Goal: Transaction & Acquisition: Subscribe to service/newsletter

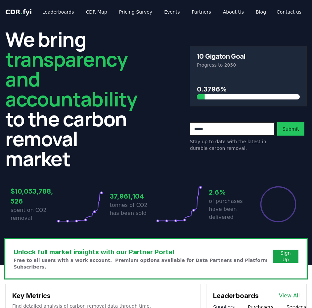
click at [107, 34] on h2 "We bring transparency and accountability to the carbon removal market" at bounding box center [71, 98] width 132 height 139
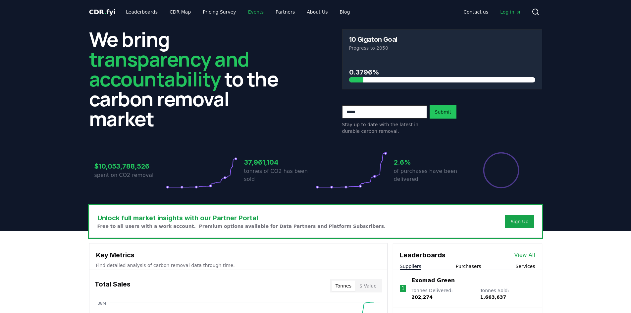
click at [247, 13] on link "Events" at bounding box center [256, 12] width 26 height 12
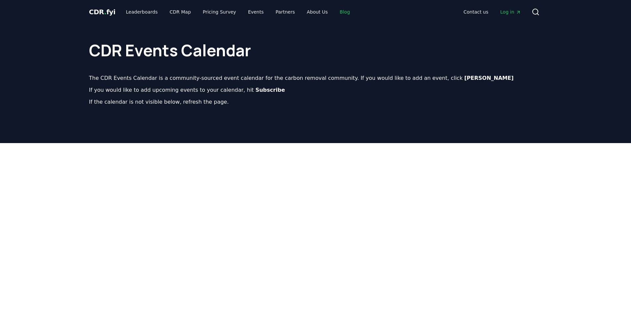
click at [312, 12] on link "Blog" at bounding box center [345, 12] width 21 height 12
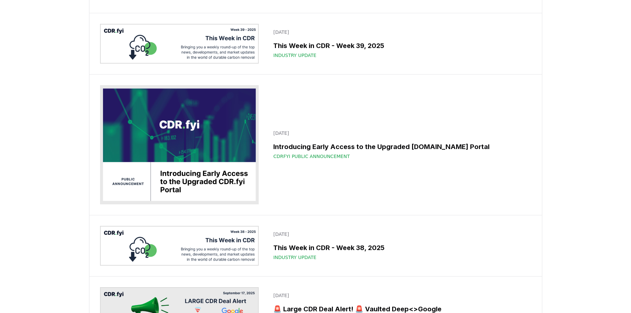
scroll to position [99, 0]
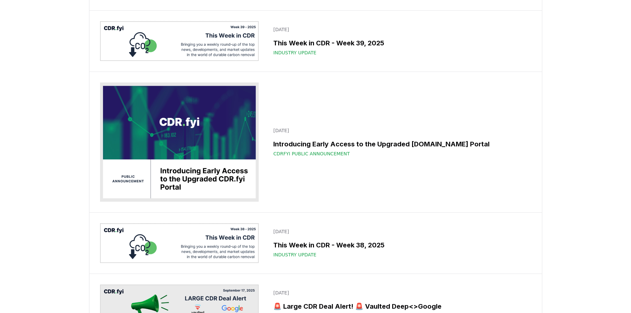
click at [196, 182] on img at bounding box center [179, 142] width 159 height 119
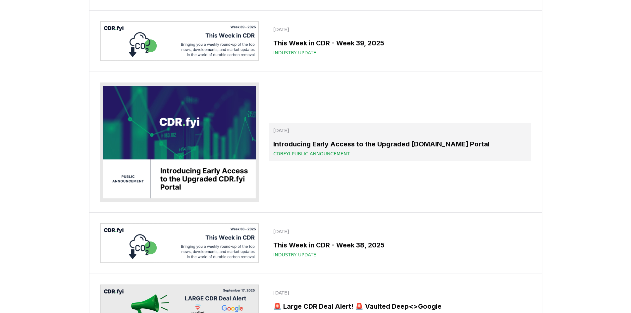
click at [311, 155] on span "CDRfyi Public Announcement" at bounding box center [311, 153] width 77 height 7
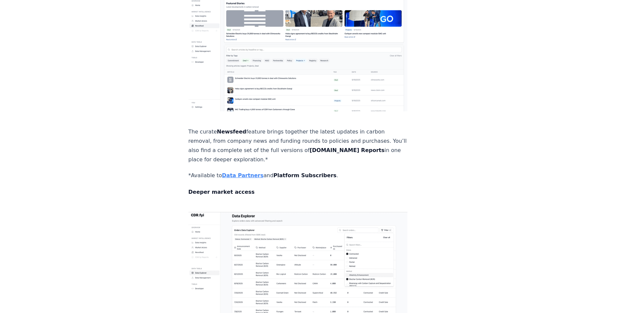
scroll to position [795, 0]
